Goal: Information Seeking & Learning: Find specific fact

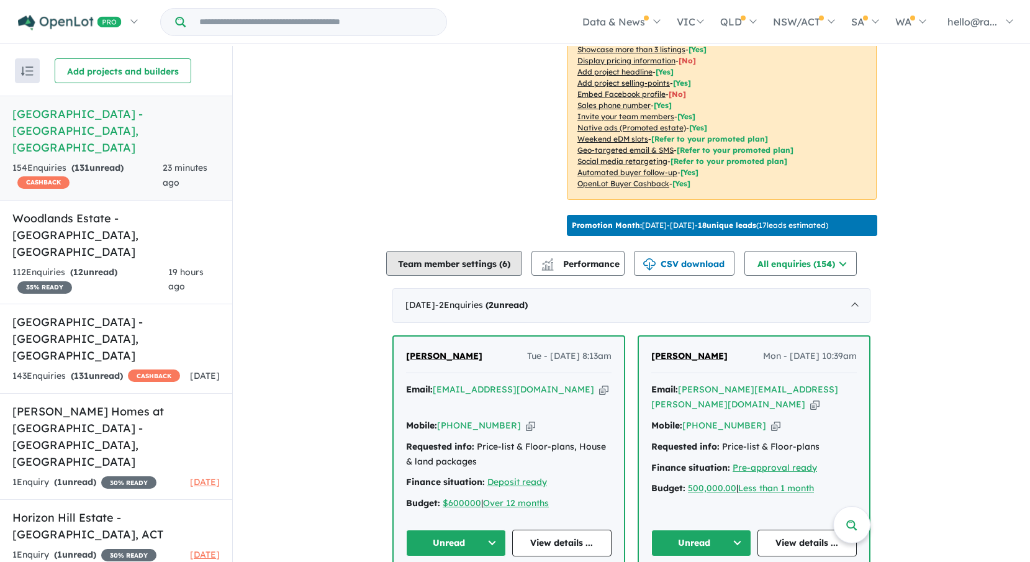
scroll to position [383, 0]
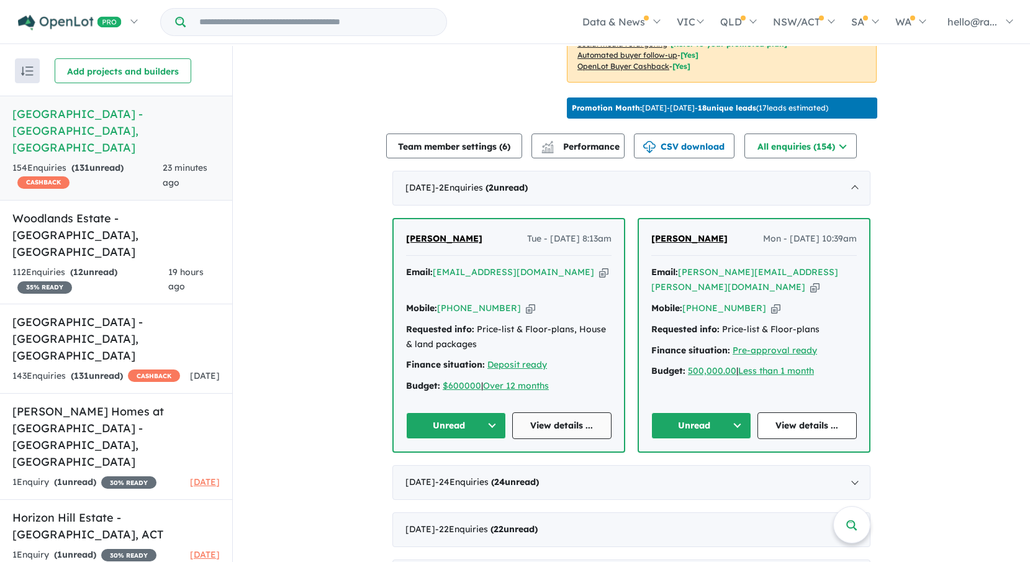
click at [548, 412] on link "View details ..." at bounding box center [562, 425] width 100 height 27
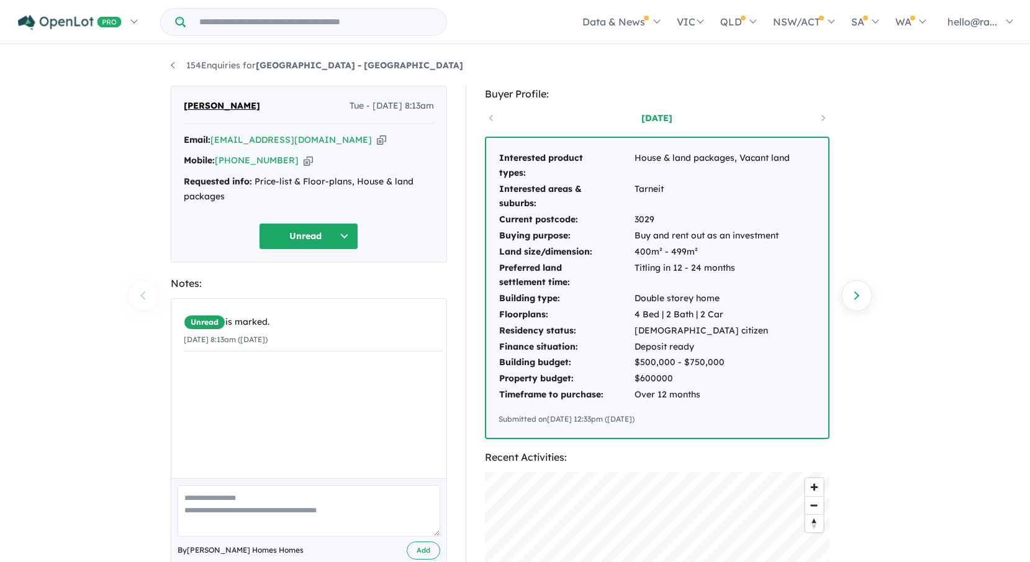
click at [377, 139] on icon "button" at bounding box center [381, 140] width 9 height 13
click at [304, 158] on icon "button" at bounding box center [308, 160] width 9 height 13
drag, startPoint x: 229, startPoint y: 106, endPoint x: 182, endPoint y: 109, distance: 46.7
click at [182, 109] on div "Jay Lee Tue - 02/09/2025, 8:13am Email: solieue@gmail.com Copied! Mobile: +61 4…" at bounding box center [309, 174] width 276 height 177
drag, startPoint x: 182, startPoint y: 109, endPoint x: 189, endPoint y: 107, distance: 7.3
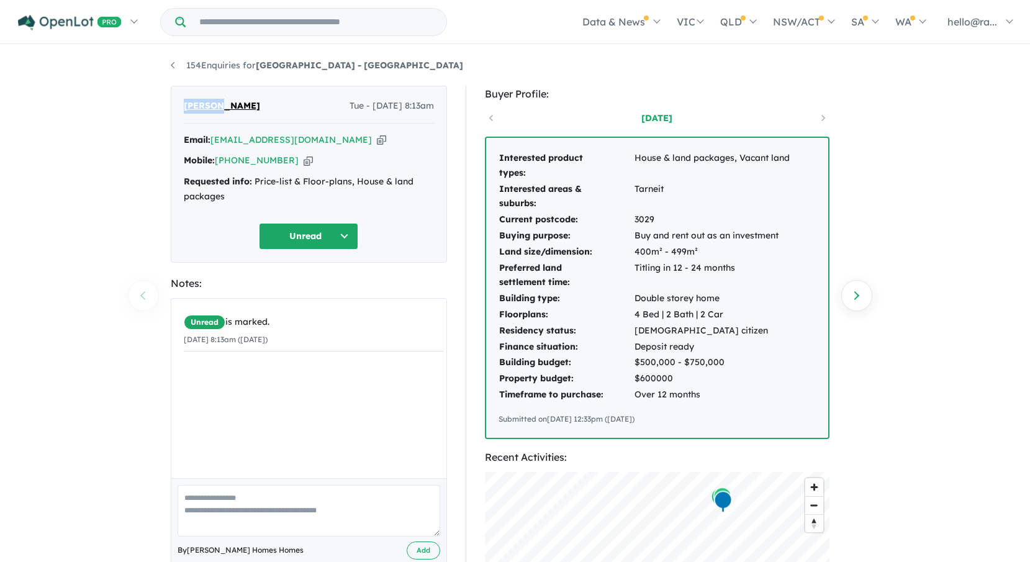
copy span "[PERSON_NAME]"
click at [377, 139] on icon "button" at bounding box center [381, 140] width 9 height 13
copy span "[PERSON_NAME]"
click at [304, 159] on icon "button" at bounding box center [308, 160] width 9 height 13
copy span "[PERSON_NAME]"
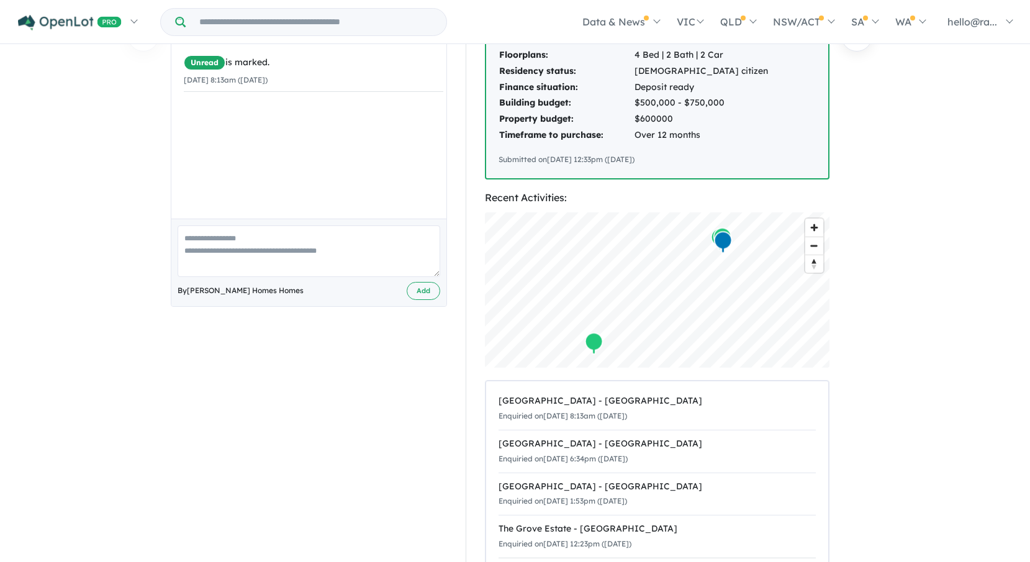
scroll to position [62, 0]
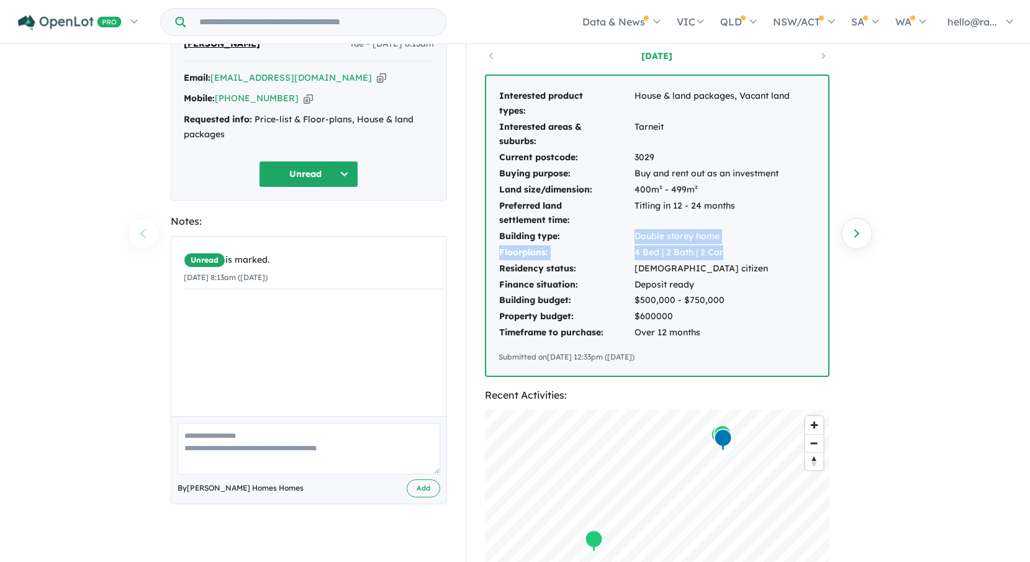
drag, startPoint x: 730, startPoint y: 252, endPoint x: 629, endPoint y: 237, distance: 102.3
click at [629, 237] on tbody "Interested product types: House & land packages, Vacant land Interested areas &…" at bounding box center [645, 214] width 292 height 253
drag, startPoint x: 629, startPoint y: 237, endPoint x: 660, endPoint y: 243, distance: 31.7
copy tbody "Double storey home Floorplans: 4 Bed | 2 Bath | 2 Car"
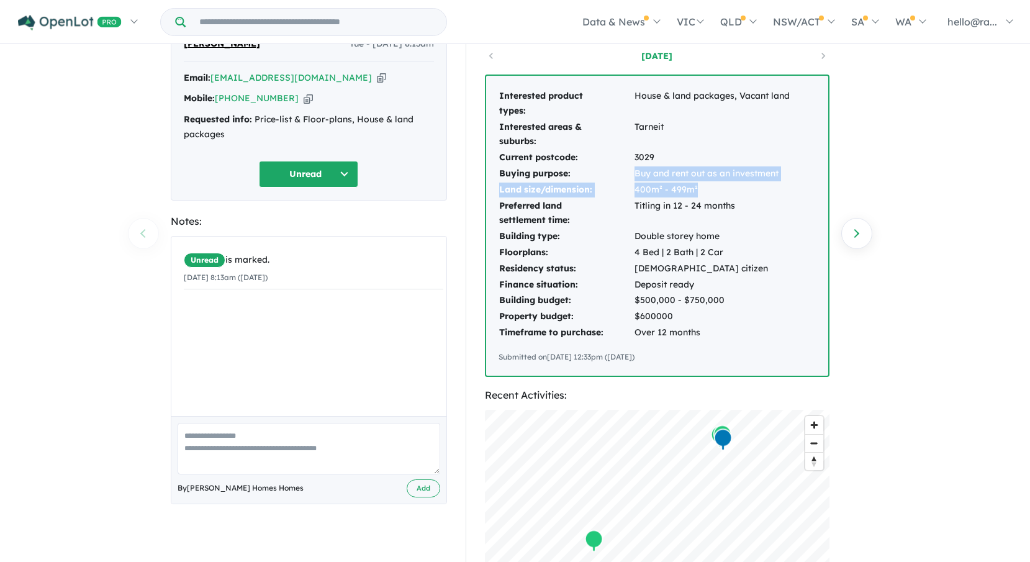
drag, startPoint x: 701, startPoint y: 188, endPoint x: 637, endPoint y: 176, distance: 65.2
click at [637, 176] on tbody "Interested product types: House & land packages, Vacant land Interested areas &…" at bounding box center [645, 214] width 292 height 253
copy tbody "Buy and rent out as an investment Land size/dimension: 400m² - 499m²"
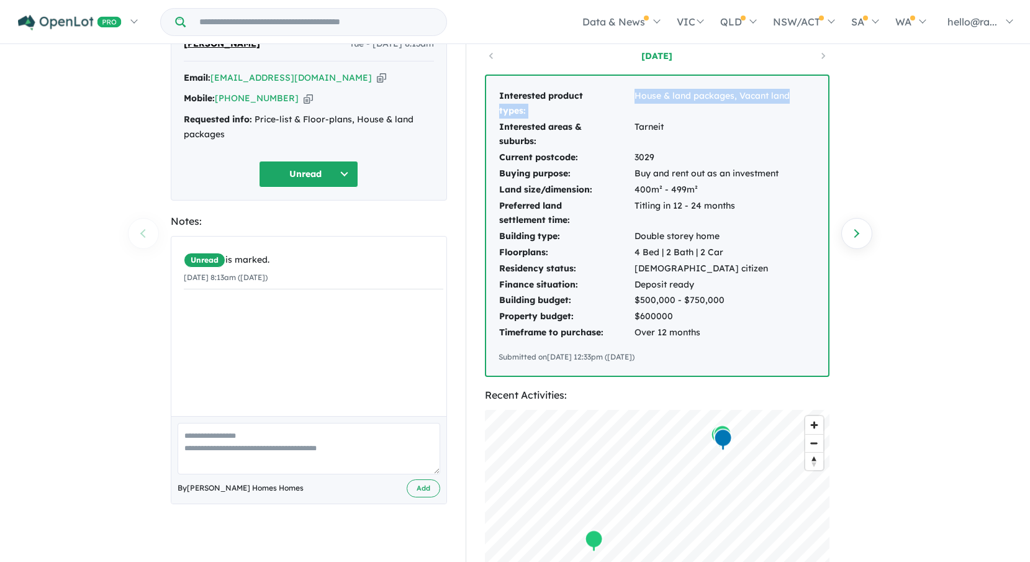
drag, startPoint x: 630, startPoint y: 92, endPoint x: 789, endPoint y: 93, distance: 159.0
click at [789, 93] on tr "Interested product types: House & land packages, Vacant land" at bounding box center [645, 103] width 292 height 31
drag, startPoint x: 789, startPoint y: 93, endPoint x: 776, endPoint y: 94, distance: 13.1
copy tr "types: House & land packages, Vacant land"
